Goal: Task Accomplishment & Management: Use online tool/utility

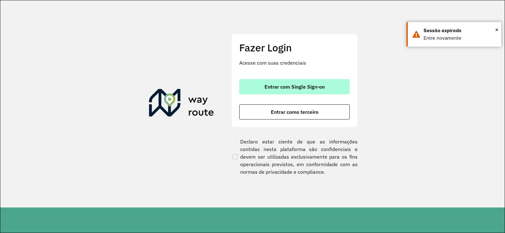
click at [325, 88] on span "Entrar com Single Sign-on" at bounding box center [295, 86] width 60 height 5
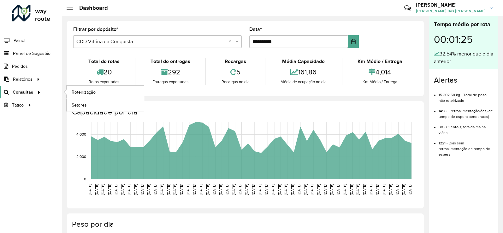
click at [30, 95] on span "Consultas" at bounding box center [23, 92] width 21 height 7
click at [85, 95] on span "Roteirização" at bounding box center [85, 92] width 26 height 7
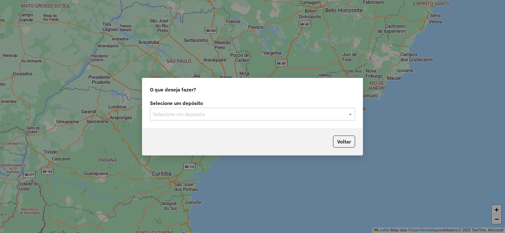
click at [283, 111] on input "text" at bounding box center [246, 115] width 186 height 8
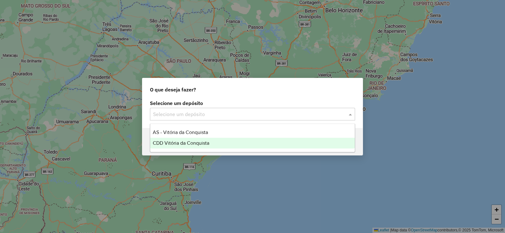
click at [225, 139] on div "CDD Vitória da Conquista" at bounding box center [252, 143] width 205 height 11
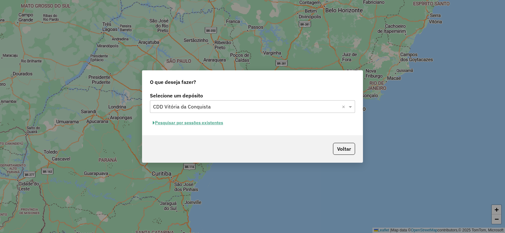
click at [205, 120] on button "Pesquisar por sessões existentes" at bounding box center [188, 123] width 76 height 10
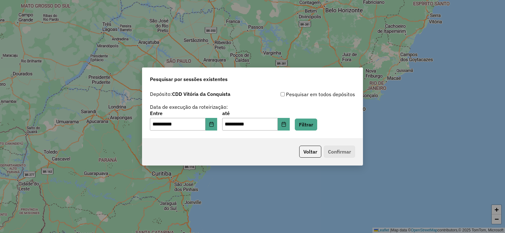
click at [317, 117] on div "**********" at bounding box center [252, 121] width 205 height 20
click at [317, 122] on button "Filtrar" at bounding box center [306, 125] width 22 height 12
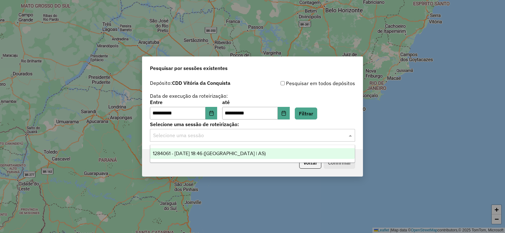
click at [327, 140] on div "Selecione uma sessão" at bounding box center [252, 135] width 205 height 13
drag, startPoint x: 256, startPoint y: 150, endPoint x: 323, endPoint y: 157, distance: 66.7
click at [256, 150] on div "1284061 - 27/09/2025 18:46 (Rota | AS)" at bounding box center [252, 153] width 205 height 11
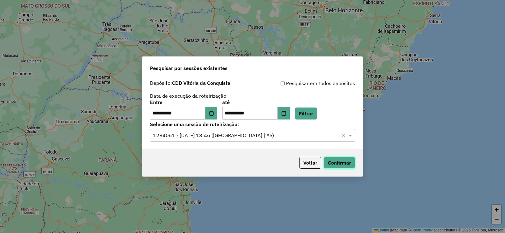
click at [340, 163] on button "Confirmar" at bounding box center [339, 163] width 31 height 12
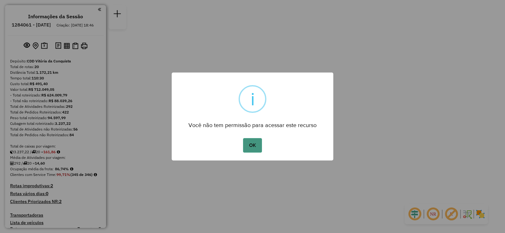
click at [258, 142] on button "OK" at bounding box center [252, 145] width 19 height 15
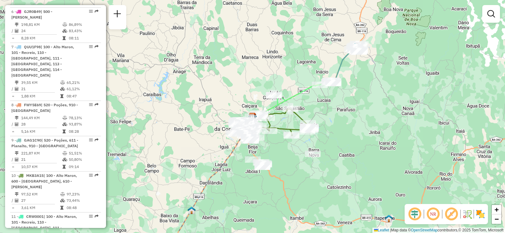
scroll to position [442, 0]
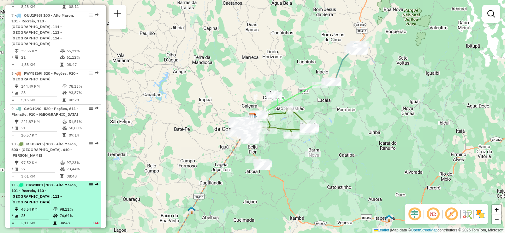
select select "**********"
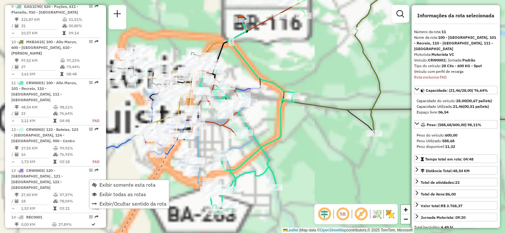
scroll to position [613, 0]
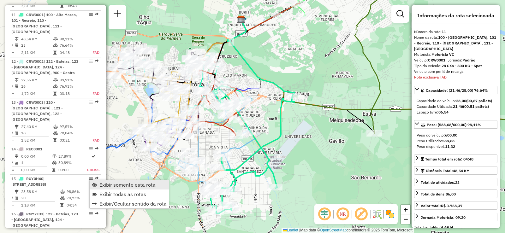
click at [123, 184] on span "Exibir somente esta rota" at bounding box center [127, 185] width 56 height 5
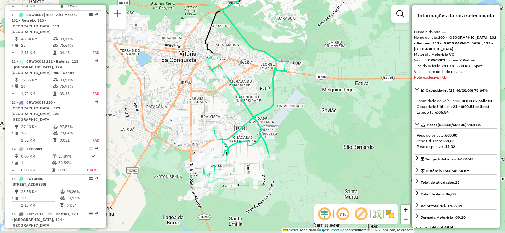
drag, startPoint x: 348, startPoint y: 156, endPoint x: 345, endPoint y: 119, distance: 36.8
click at [344, 121] on div "Janela de atendimento Grade de atendimento Capacidade Transportadoras Veículos …" at bounding box center [252, 116] width 505 height 233
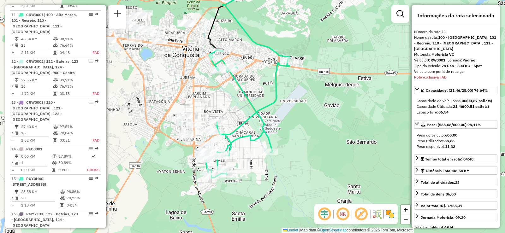
click at [343, 213] on em at bounding box center [342, 214] width 15 height 15
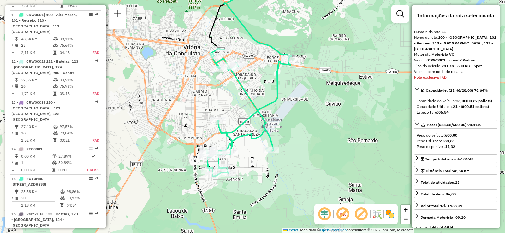
drag, startPoint x: 305, startPoint y: 184, endPoint x: 309, endPoint y: 177, distance: 7.6
click at [309, 178] on div "Janela de atendimento Grade de atendimento Capacidade Transportadoras Veículos …" at bounding box center [252, 116] width 505 height 233
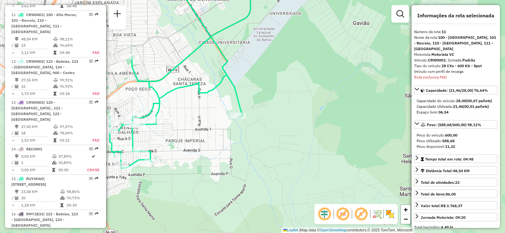
drag, startPoint x: 310, startPoint y: 161, endPoint x: 332, endPoint y: 164, distance: 22.6
click at [332, 164] on div "Janela de atendimento Grade de atendimento Capacidade Transportadoras Veículos …" at bounding box center [252, 116] width 505 height 233
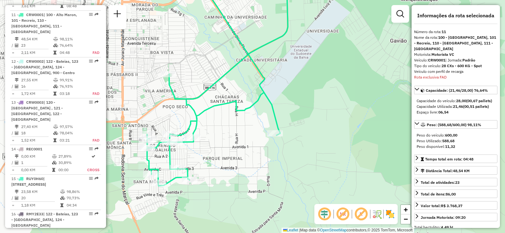
drag, startPoint x: 276, startPoint y: 142, endPoint x: 296, endPoint y: 163, distance: 29.5
click at [296, 163] on div "Janela de atendimento Grade de atendimento Capacidade Transportadoras Veículos …" at bounding box center [252, 116] width 505 height 233
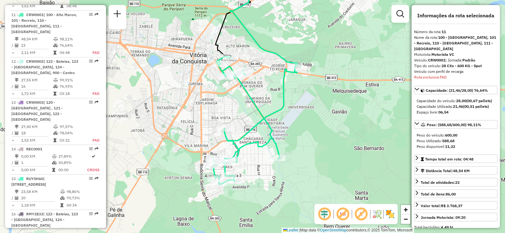
drag, startPoint x: 308, startPoint y: 131, endPoint x: 298, endPoint y: 137, distance: 12.6
click at [298, 137] on div "Janela de atendimento Grade de atendimento Capacidade Transportadoras Veículos …" at bounding box center [252, 116] width 505 height 233
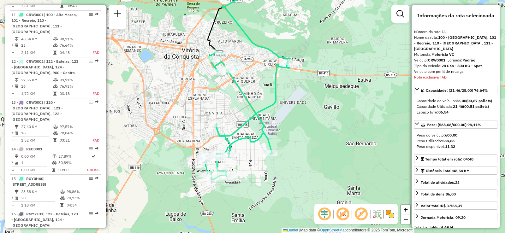
drag, startPoint x: 332, startPoint y: 106, endPoint x: 324, endPoint y: 101, distance: 9.2
click at [324, 101] on div "Janela de atendimento Grade de atendimento Capacidade Transportadoras Veículos …" at bounding box center [252, 116] width 505 height 233
click at [423, 121] on link "Peso: (588,68/600,00) 98,11%" at bounding box center [455, 124] width 83 height 9
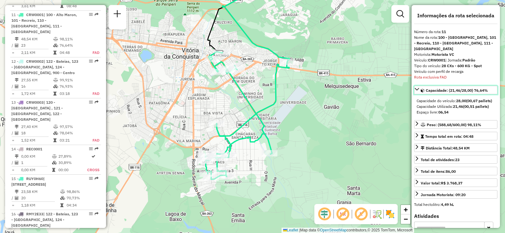
click at [418, 87] on icon at bounding box center [417, 89] width 5 height 5
